Goal: Book appointment/travel/reservation

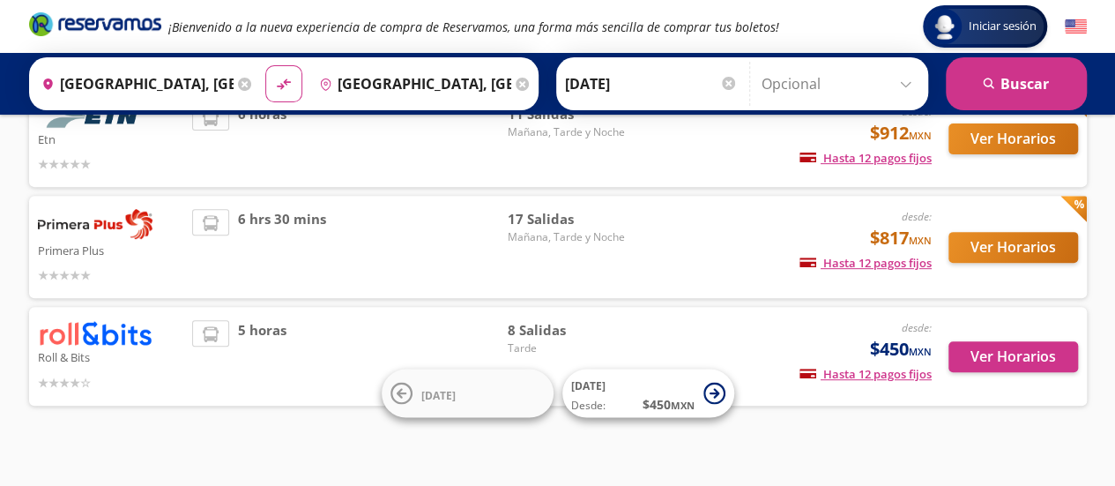
scroll to position [272, 0]
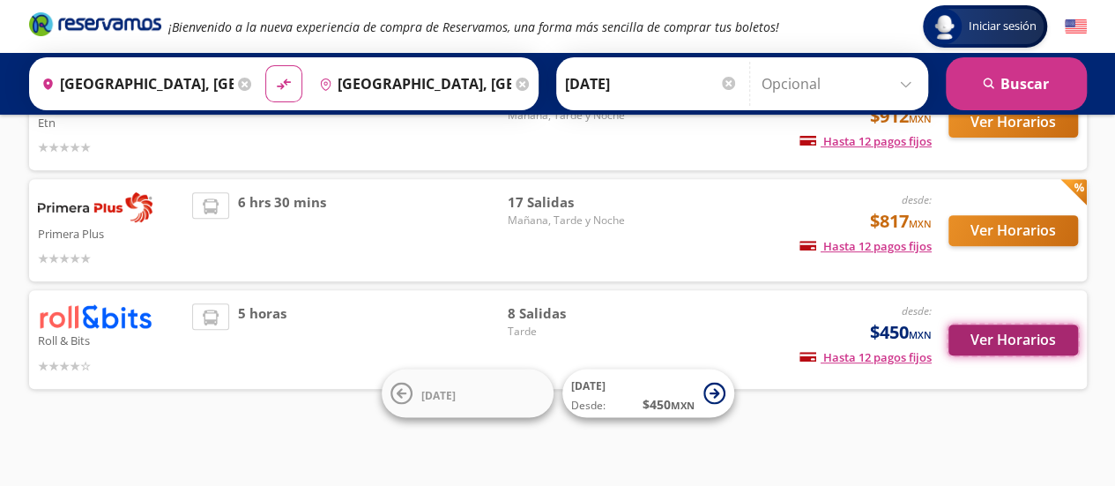
click at [1007, 344] on button "Ver Horarios" at bounding box center [1014, 339] width 130 height 31
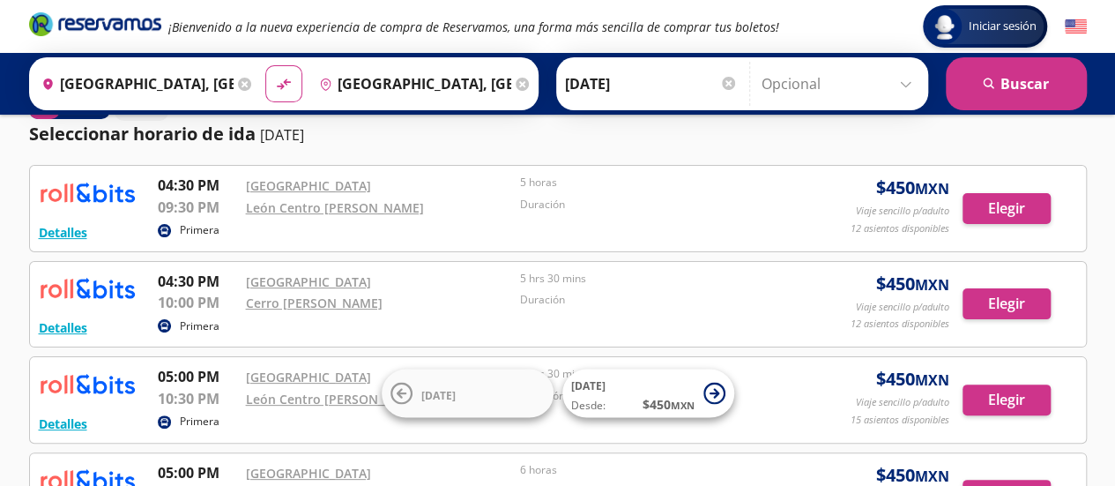
scroll to position [49, 0]
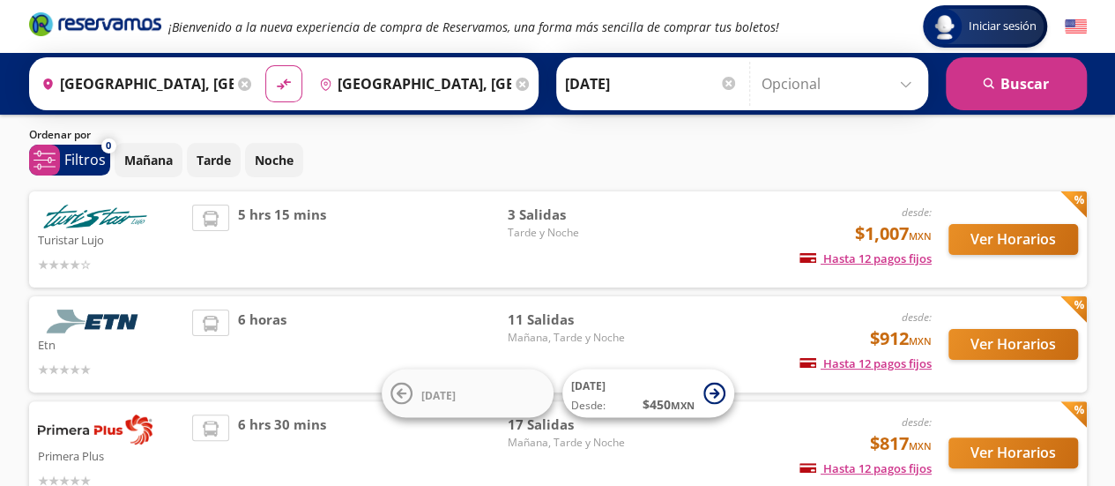
scroll to position [272, 0]
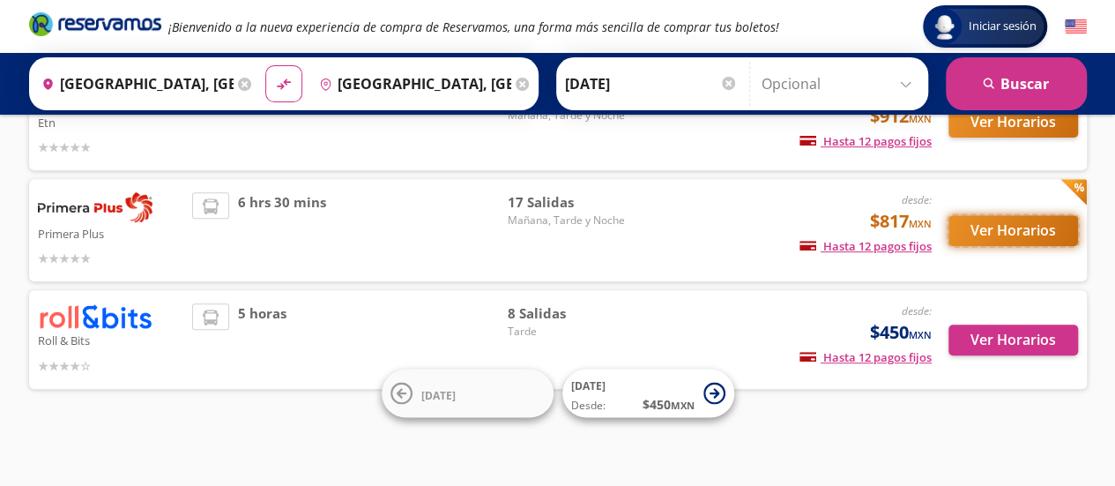
click at [999, 225] on button "Ver Horarios" at bounding box center [1014, 230] width 130 height 31
